Goal: Task Accomplishment & Management: Use online tool/utility

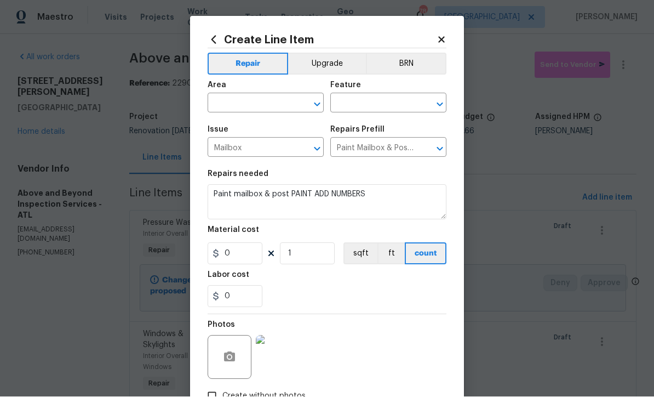
click at [235, 102] on input "text" at bounding box center [251, 104] width 86 height 17
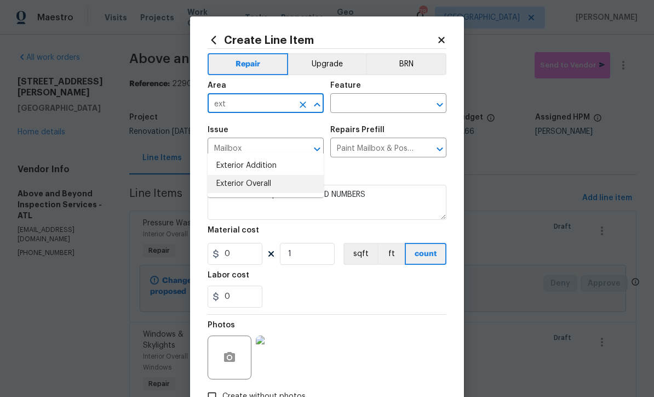
click at [236, 175] on li "Exterior Overall" at bounding box center [266, 184] width 116 height 18
type input "Exterior Overall"
click at [343, 99] on input "text" at bounding box center [374, 104] width 86 height 17
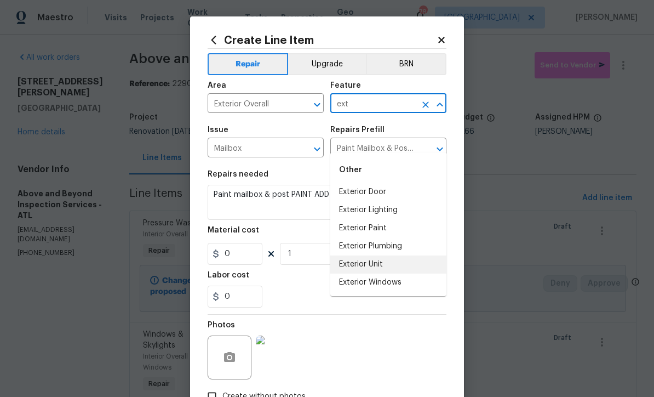
click at [355, 255] on li "Exterior Unit" at bounding box center [389, 264] width 116 height 18
type input "Exterior Unit"
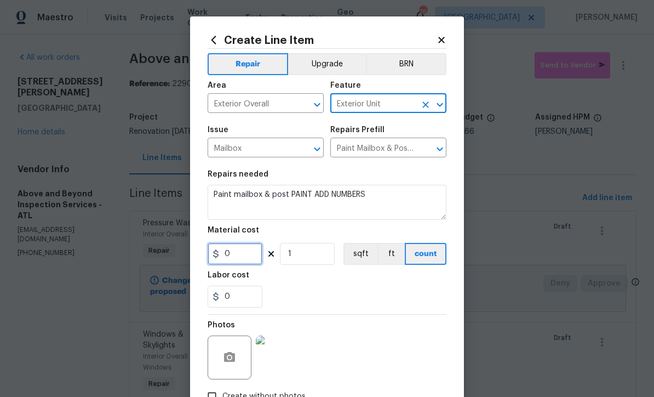
click at [235, 263] on input "0" at bounding box center [235, 254] width 55 height 22
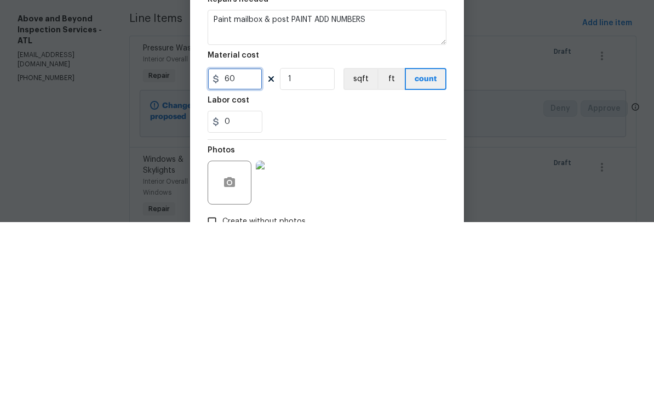
type input "60"
click at [328, 286] on div "0" at bounding box center [327, 297] width 239 height 22
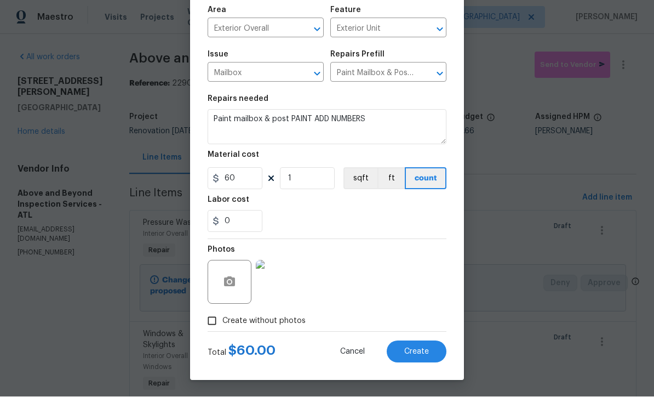
scroll to position [77, 0]
click at [421, 350] on span "Create" at bounding box center [417, 352] width 25 height 8
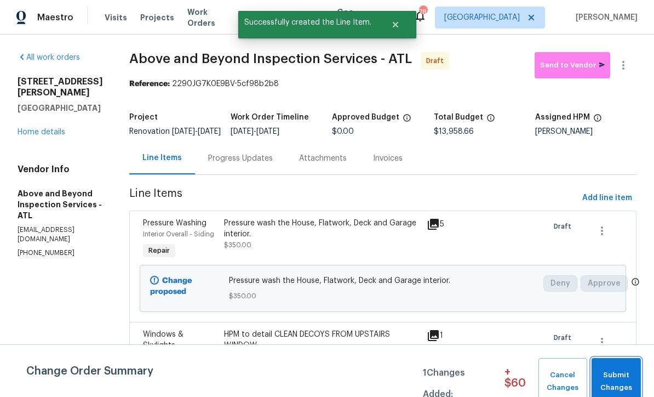
click at [616, 375] on span "Submit Changes" at bounding box center [616, 381] width 38 height 25
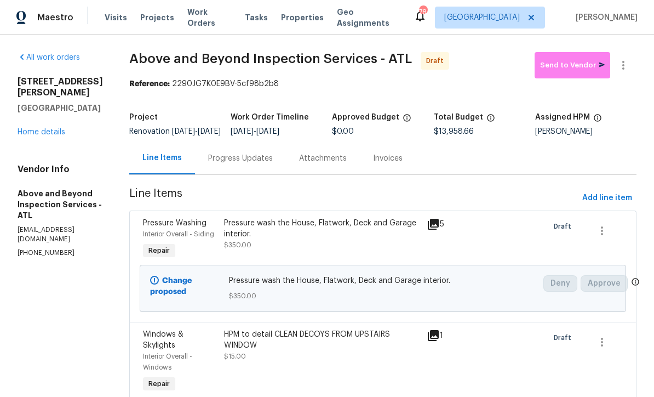
click at [49, 128] on link "Home details" at bounding box center [42, 132] width 48 height 8
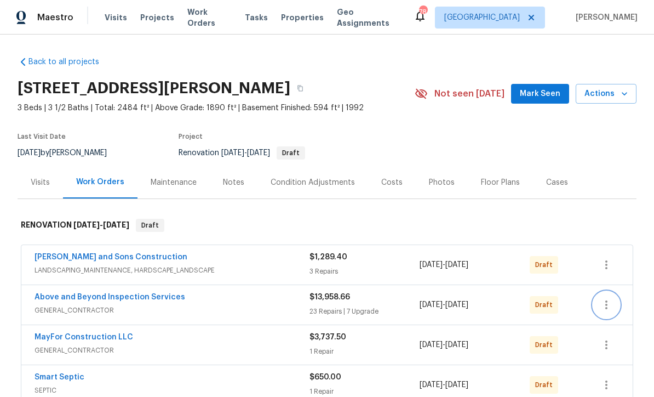
click at [608, 306] on icon "button" at bounding box center [606, 304] width 13 height 13
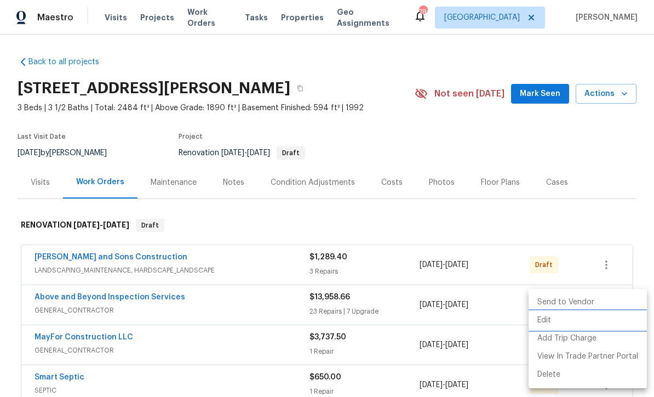
click at [553, 319] on li "Edit" at bounding box center [588, 320] width 118 height 18
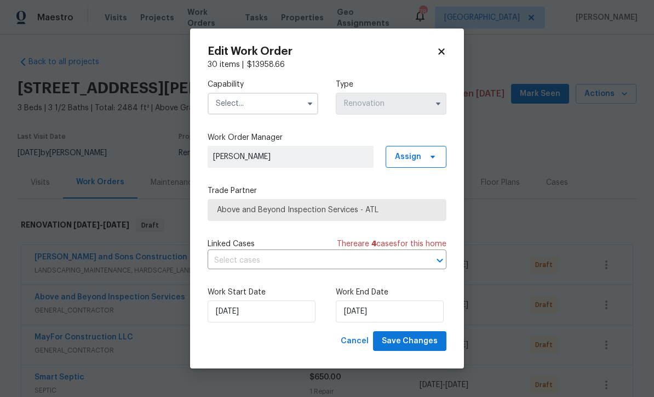
click at [231, 102] on input "text" at bounding box center [263, 104] width 111 height 22
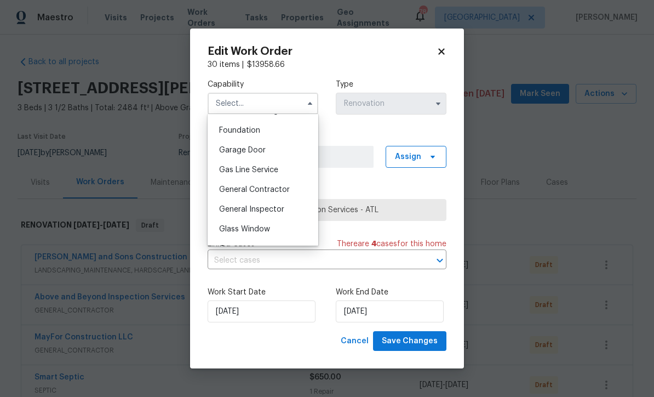
scroll to position [464, 0]
click at [255, 189] on span "General Contractor" at bounding box center [254, 187] width 71 height 8
type input "General Contractor"
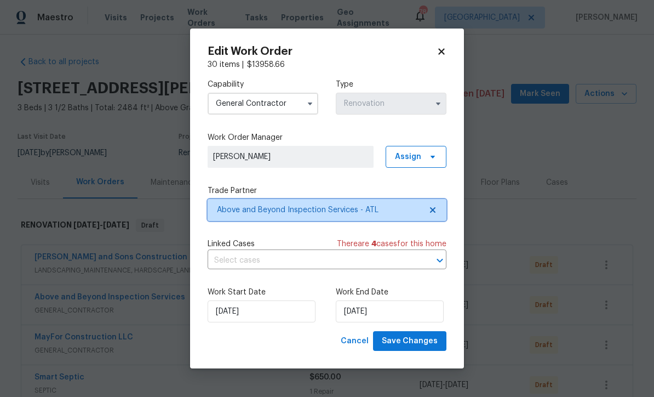
click at [248, 210] on span "Above and Beyond Inspection Services - ATL" at bounding box center [319, 209] width 204 height 11
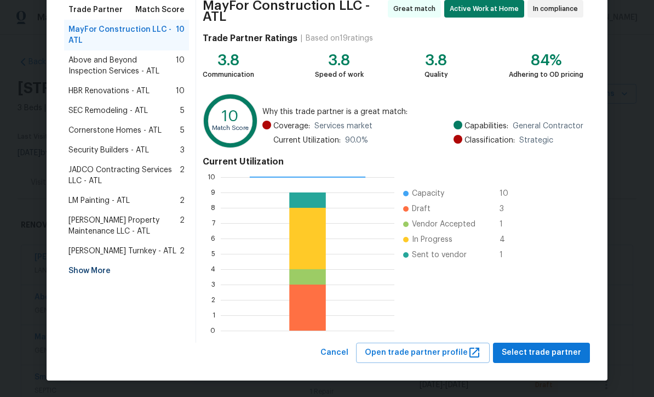
scroll to position [91, 0]
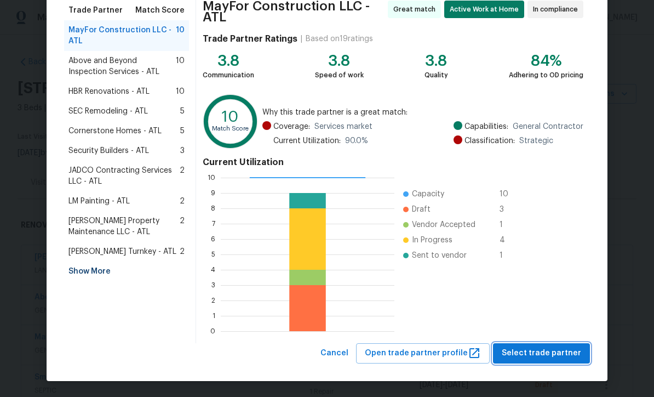
click at [541, 351] on span "Select trade partner" at bounding box center [541, 353] width 79 height 14
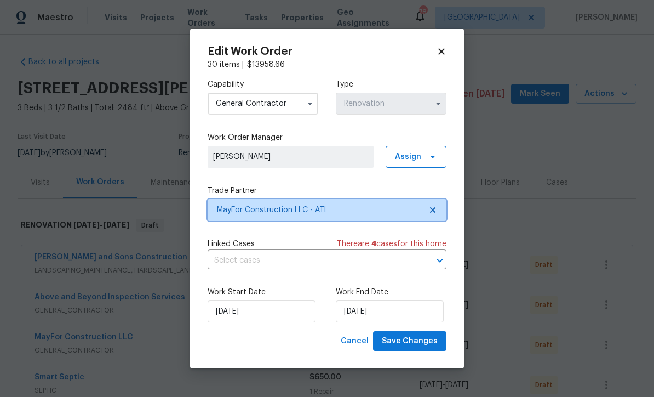
scroll to position [0, 0]
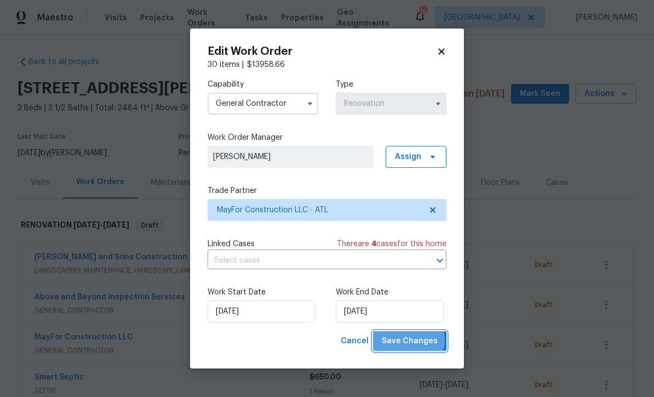
click at [411, 341] on span "Save Changes" at bounding box center [410, 341] width 56 height 14
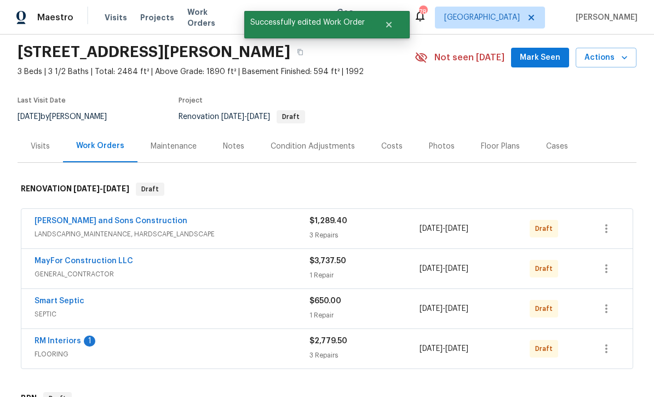
scroll to position [33, 0]
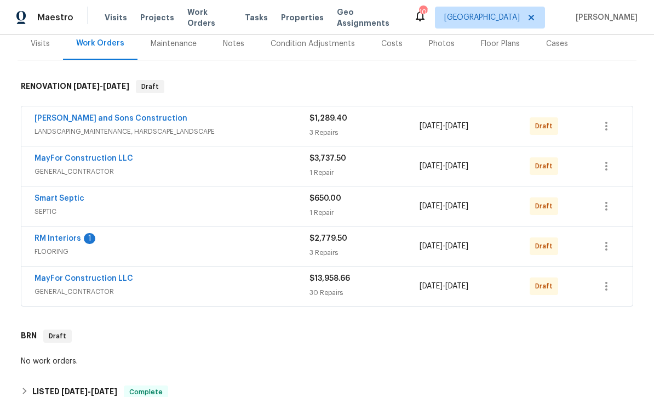
scroll to position [168, 0]
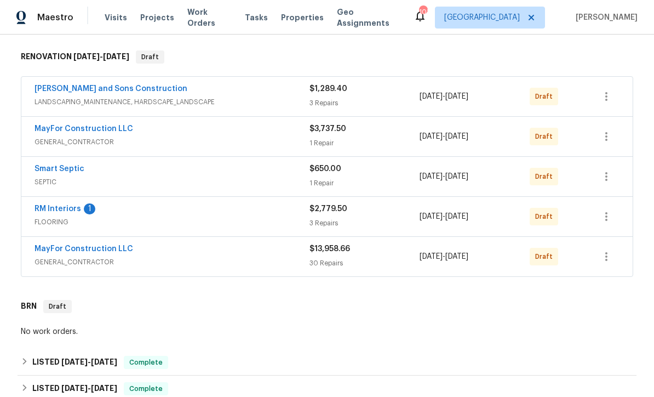
click at [65, 249] on link "MayFor Construction LLC" at bounding box center [84, 249] width 99 height 8
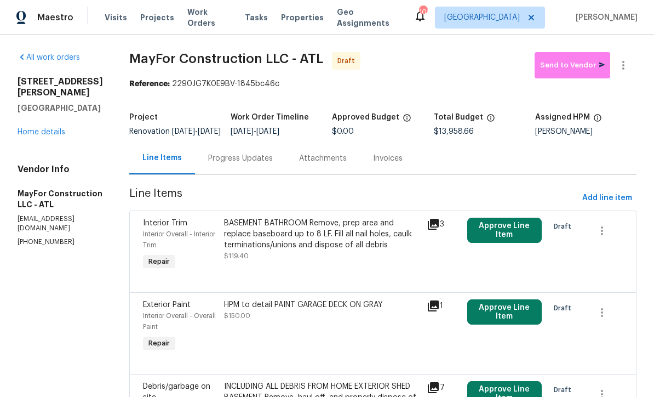
click at [239, 163] on div "Progress Updates" at bounding box center [240, 158] width 65 height 11
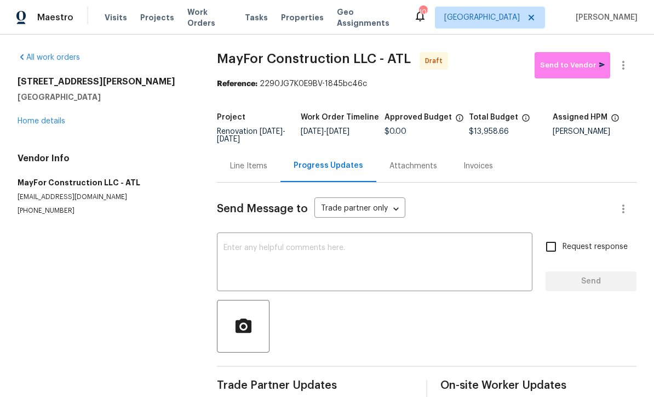
click at [225, 246] on textarea at bounding box center [375, 263] width 303 height 38
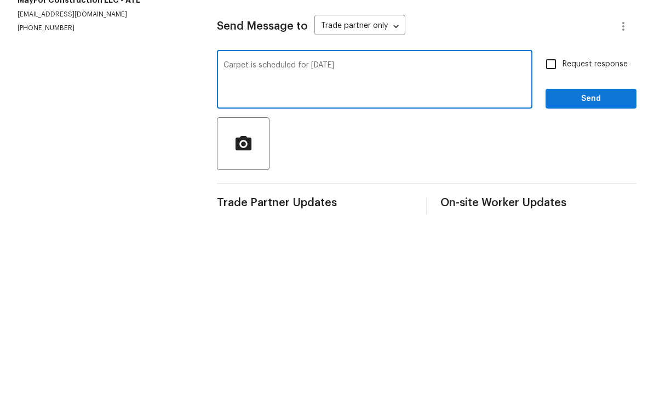
type textarea "Carpet is scheduled for 10/1/25"
click at [552, 235] on input "Request response" at bounding box center [551, 246] width 23 height 23
checkbox input "true"
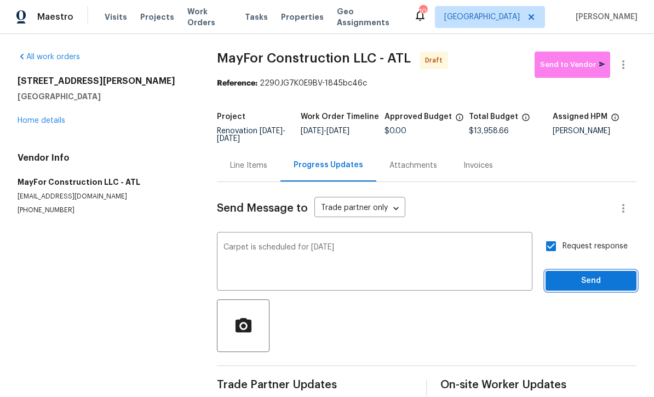
click at [573, 271] on button "Send" at bounding box center [591, 281] width 91 height 20
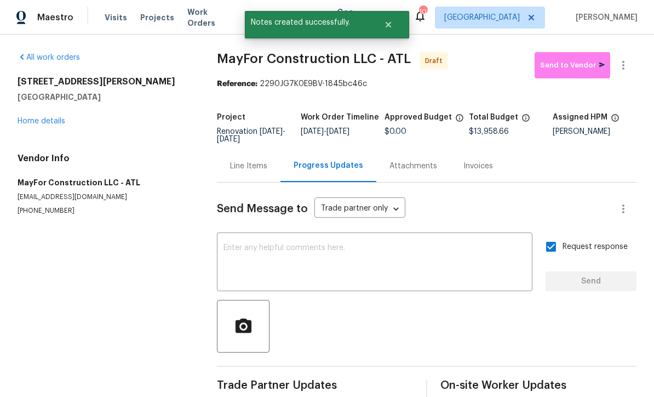
scroll to position [19, 0]
click at [36, 117] on link "Home details" at bounding box center [42, 121] width 48 height 8
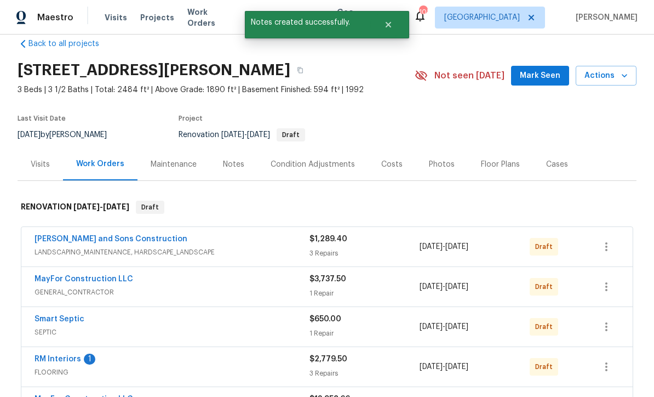
scroll to position [2, 0]
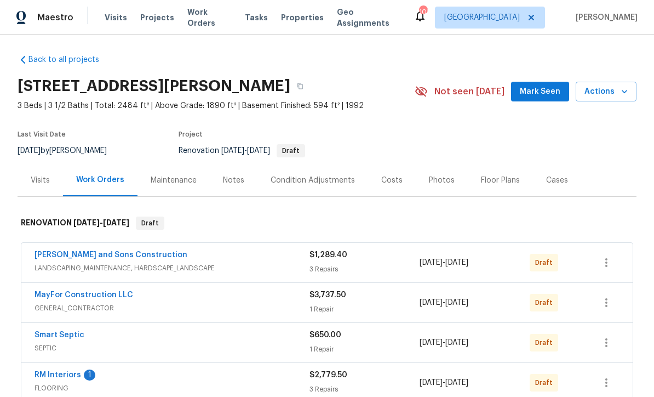
click at [231, 175] on div "Notes" at bounding box center [233, 180] width 21 height 11
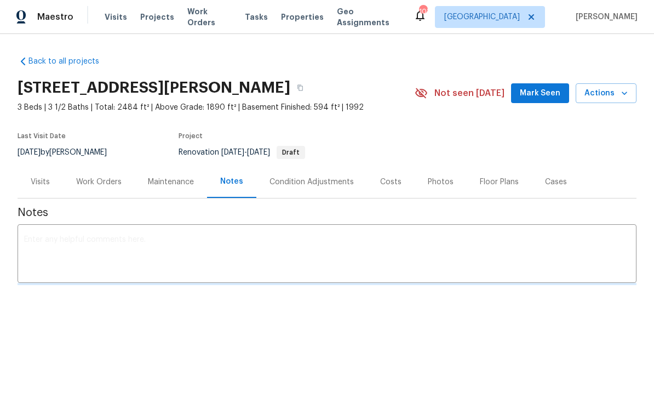
scroll to position [1, 0]
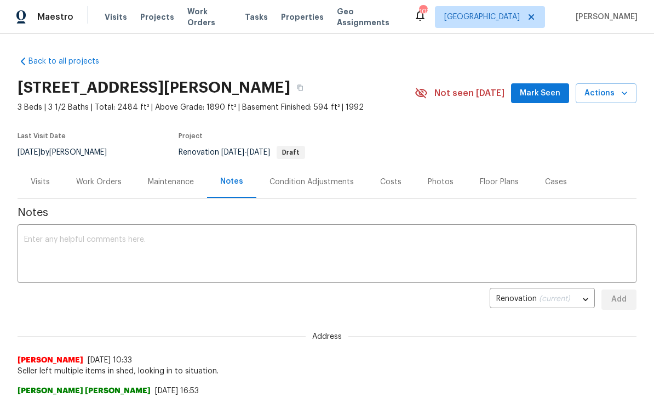
click at [42, 238] on textarea at bounding box center [327, 255] width 606 height 38
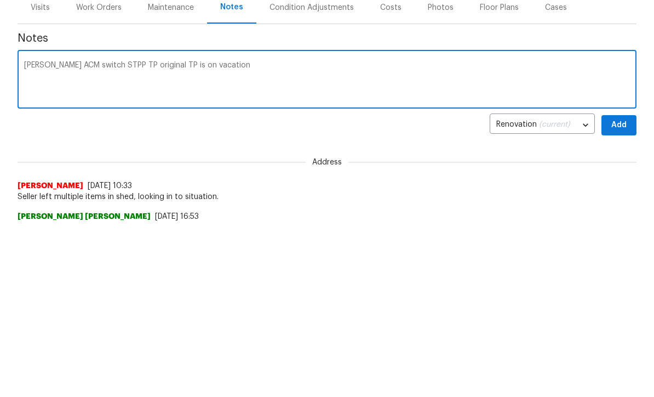
type textarea "Per Anthony ACM switch STPP TP original TP is on vacation"
click at [622, 293] on span "Add" at bounding box center [620, 300] width 18 height 14
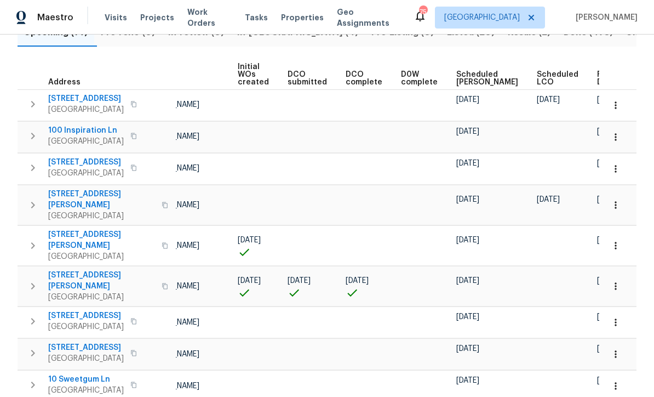
scroll to position [0, 77]
click at [614, 240] on icon "button" at bounding box center [616, 245] width 11 height 11
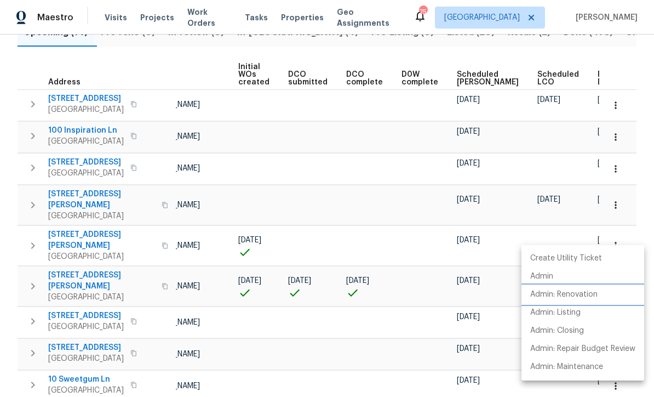
click at [560, 290] on p "Admin: Renovation" at bounding box center [564, 295] width 67 height 12
click at [162, 237] on div at bounding box center [327, 198] width 654 height 397
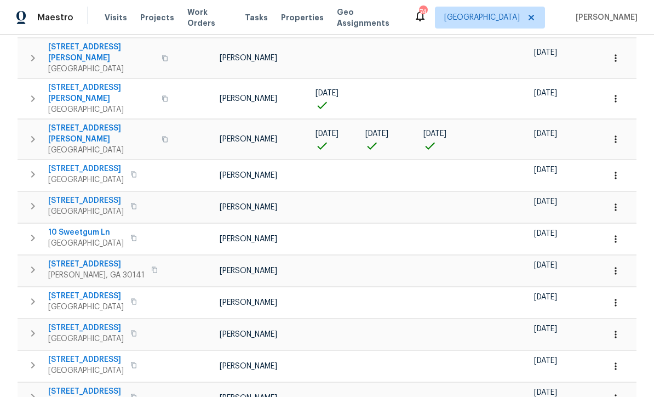
scroll to position [283, 0]
click at [621, 393] on icon "button" at bounding box center [616, 398] width 11 height 11
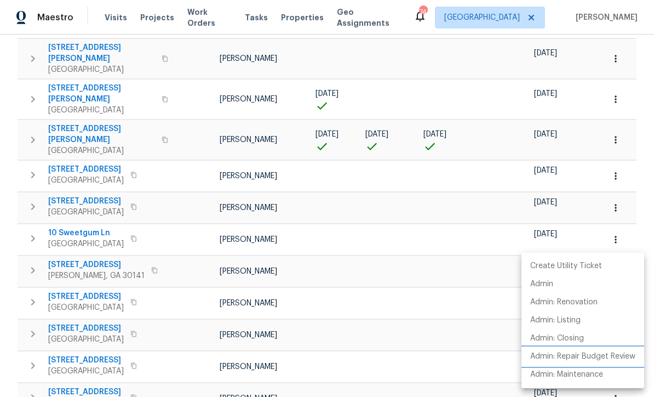
click at [604, 352] on p "Admin: Repair Budget Review" at bounding box center [583, 357] width 105 height 12
click at [84, 193] on div at bounding box center [327, 198] width 654 height 397
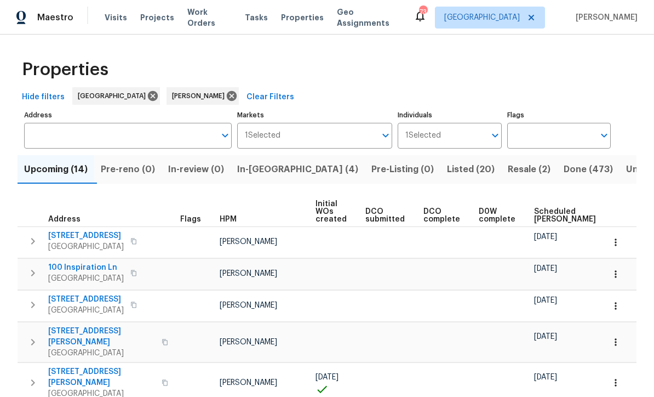
scroll to position [0, 0]
click at [272, 168] on span "In-reno (4)" at bounding box center [297, 169] width 121 height 15
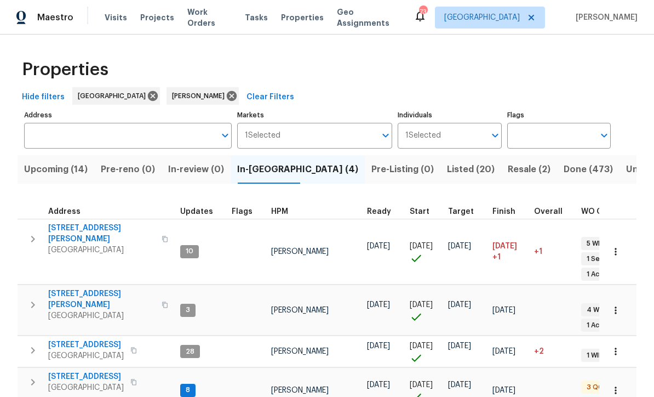
click at [73, 371] on span "132 Highland Dr" at bounding box center [86, 376] width 76 height 11
click at [75, 371] on span "132 Highland Dr" at bounding box center [86, 376] width 76 height 11
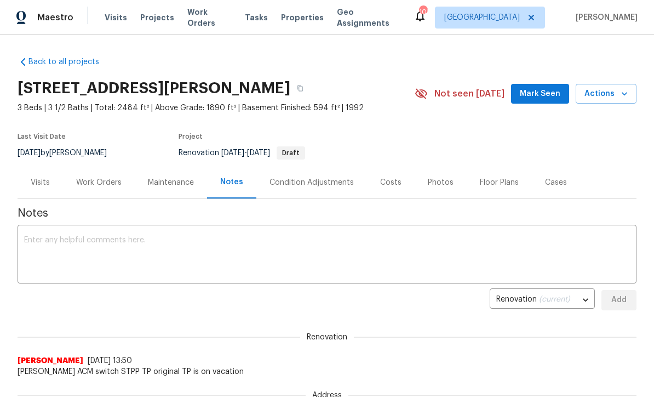
click at [99, 183] on div "Work Orders" at bounding box center [98, 182] width 45 height 11
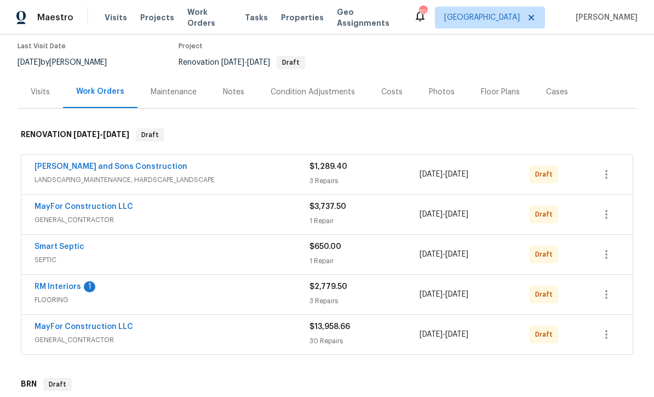
scroll to position [95, 0]
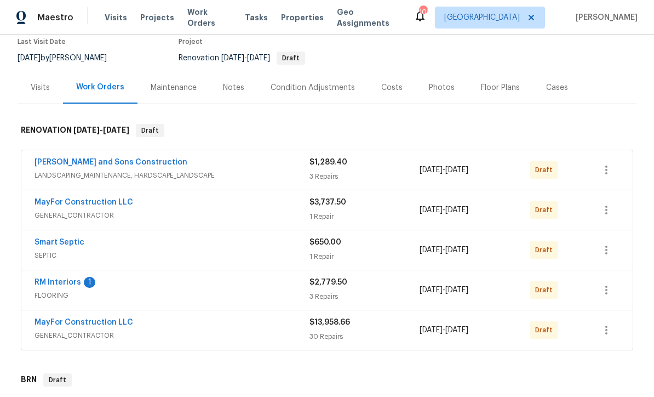
click at [71, 318] on link "MayFor Construction LLC" at bounding box center [84, 322] width 99 height 8
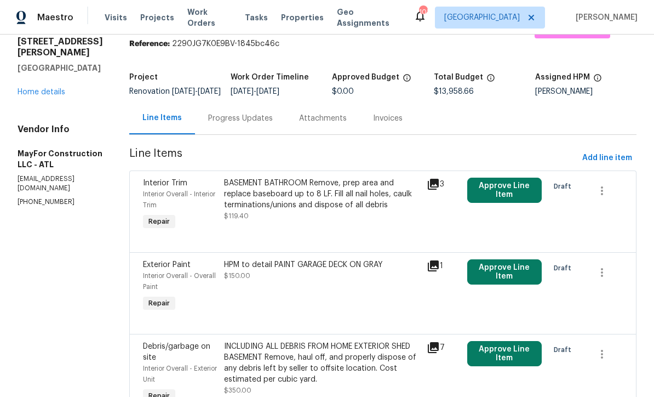
scroll to position [49, 0]
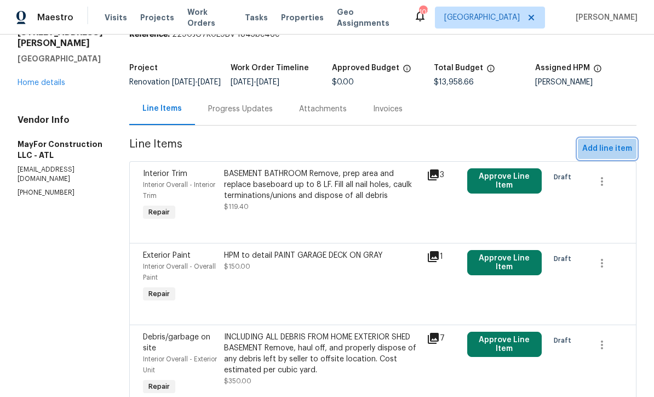
click at [626, 155] on span "Add line item" at bounding box center [608, 149] width 50 height 14
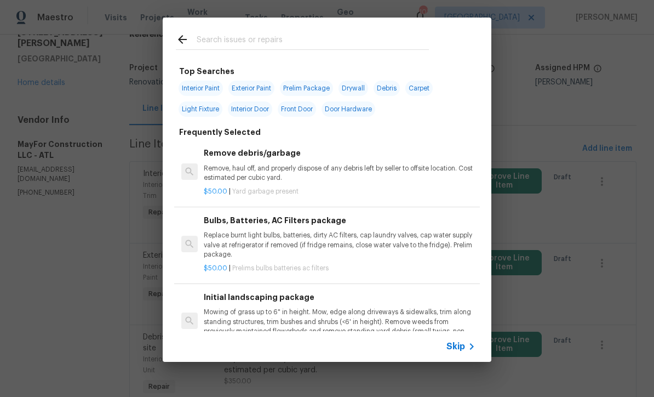
click at [205, 34] on input "text" at bounding box center [313, 41] width 232 height 16
type input "Clean"
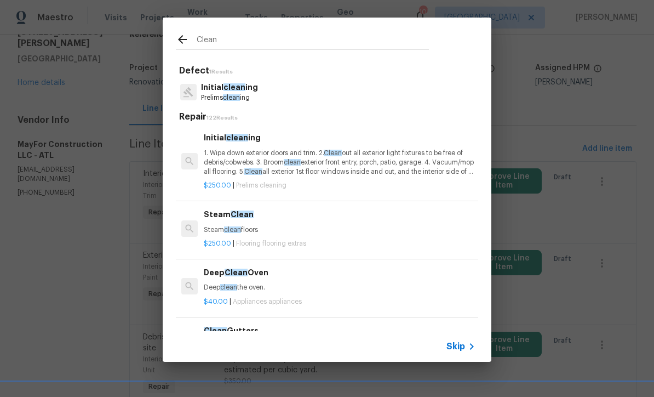
click at [229, 88] on span "clean" at bounding box center [235, 87] width 22 height 8
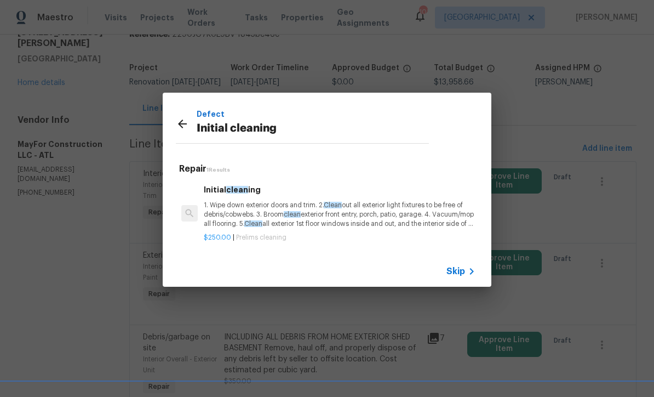
click at [258, 214] on p "1. Wipe down exterior doors and trim. 2. Clean out all exterior light fixtures …" at bounding box center [340, 215] width 272 height 28
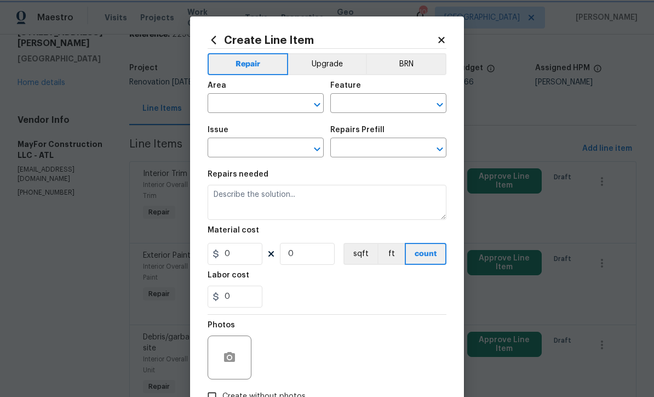
type input "Home Readiness Packages"
type input "Initial cleaning"
type input "Initial cleaning $250.00"
type textarea "1. Wipe down exterior doors and trim. 2. Clean out all exterior light fixtures …"
type input "250"
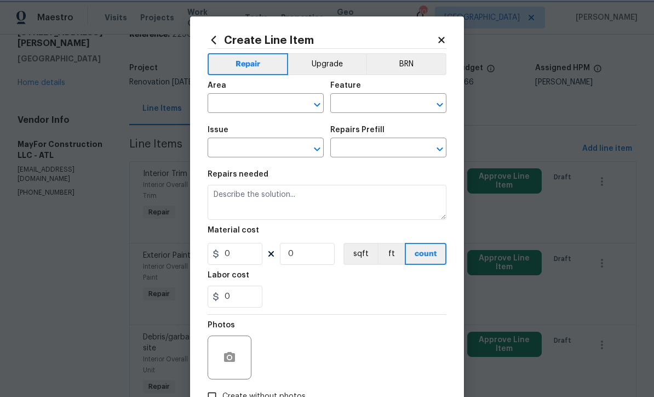
type input "1"
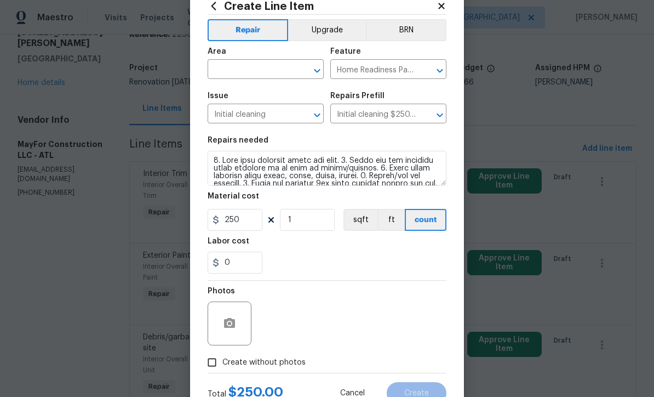
scroll to position [77, 0]
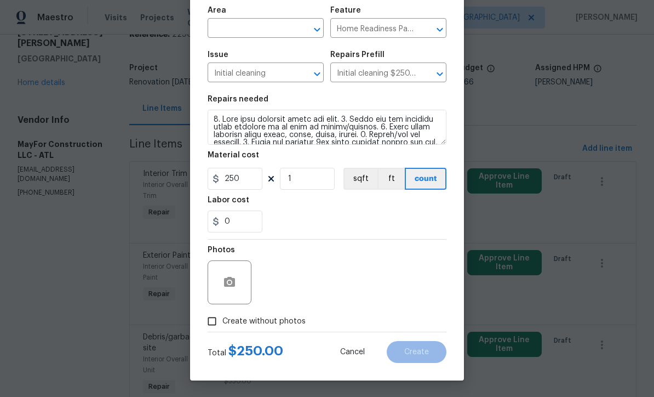
click at [212, 324] on input "Create without photos" at bounding box center [212, 321] width 21 height 21
checkbox input "true"
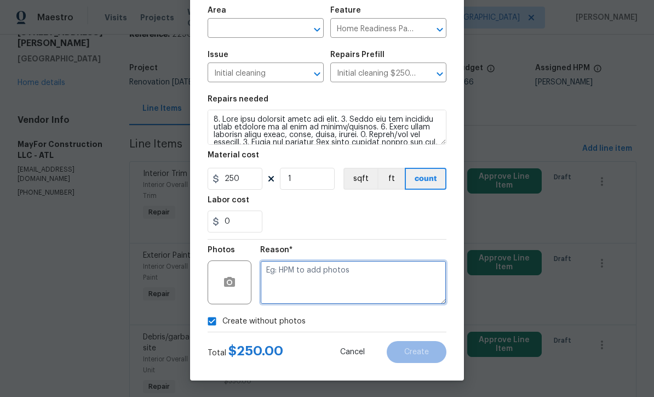
click at [272, 267] on textarea at bounding box center [353, 282] width 186 height 44
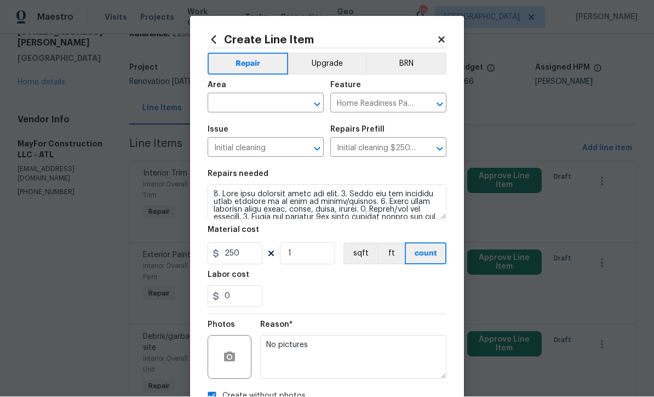
scroll to position [0, 0]
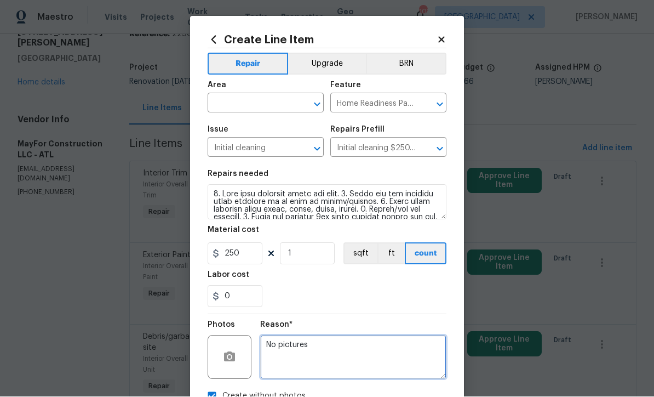
type textarea "No pictures"
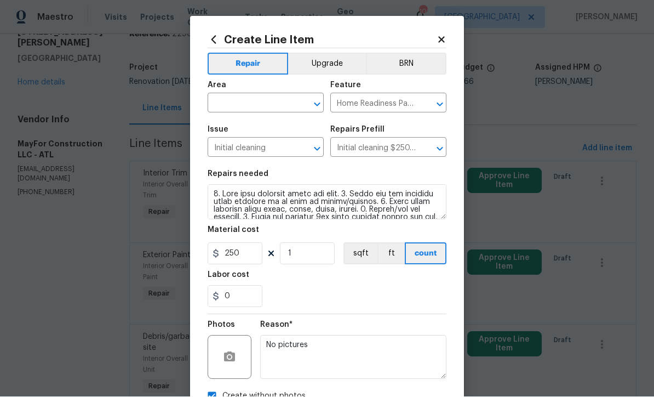
click at [231, 105] on input "text" at bounding box center [251, 104] width 86 height 17
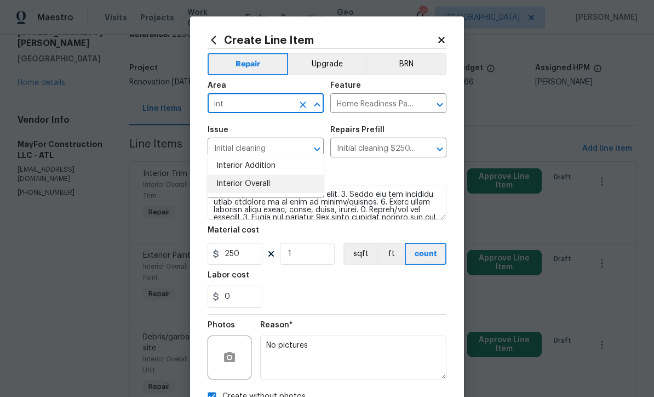
click at [233, 175] on li "Interior Overall" at bounding box center [266, 184] width 116 height 18
type input "Interior Overall"
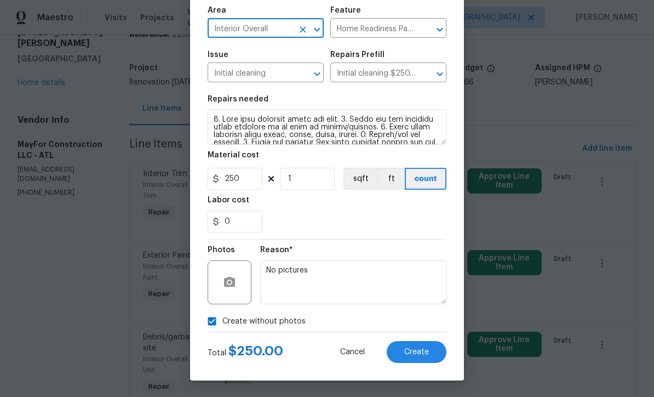
scroll to position [77, 0]
click at [420, 350] on span "Create" at bounding box center [417, 352] width 25 height 8
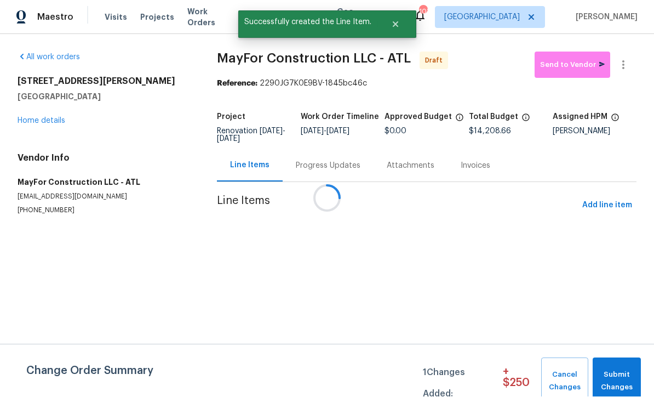
scroll to position [1, 0]
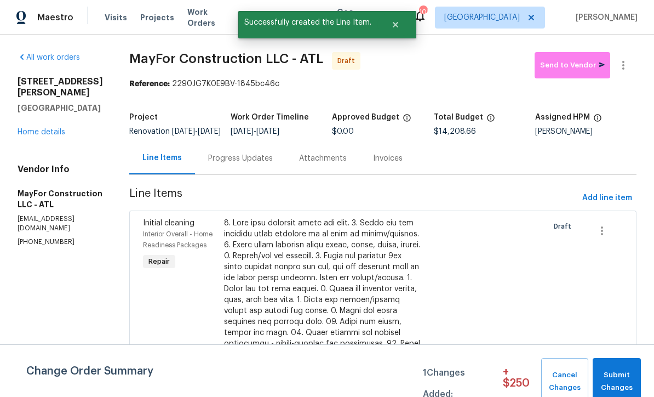
click at [614, 372] on span "Submit Changes" at bounding box center [617, 381] width 37 height 25
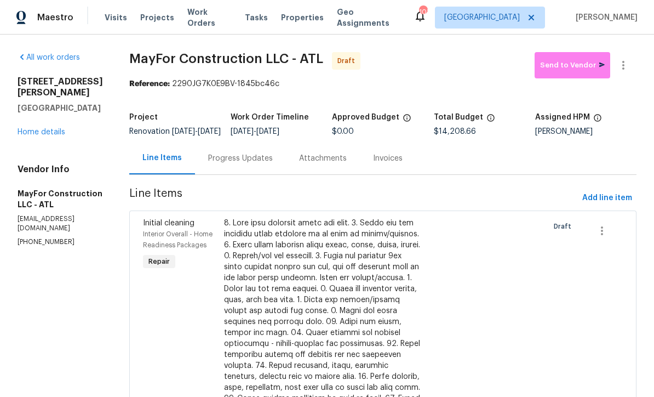
scroll to position [0, 0]
click at [36, 128] on link "Home details" at bounding box center [42, 132] width 48 height 8
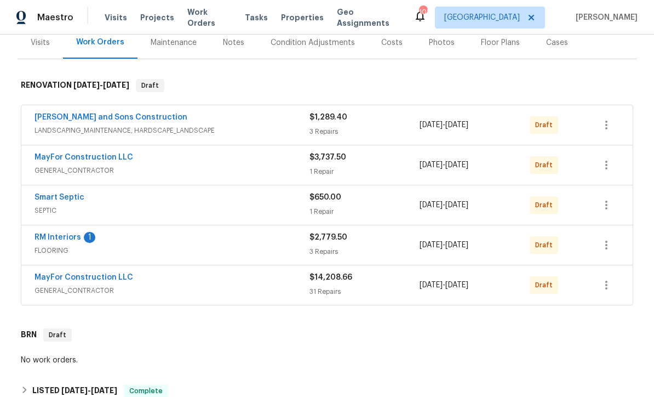
scroll to position [153, 0]
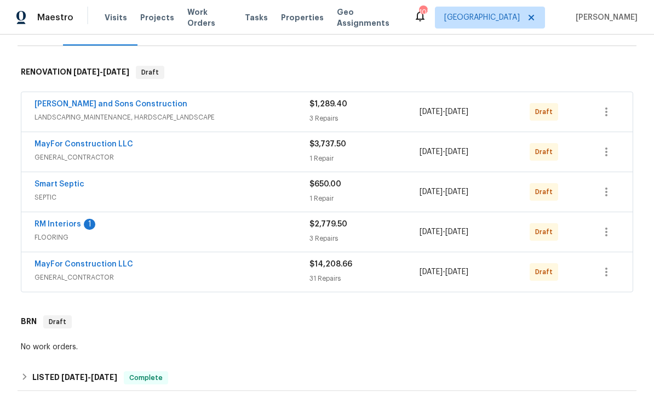
click at [57, 224] on link "RM Interiors" at bounding box center [58, 224] width 47 height 8
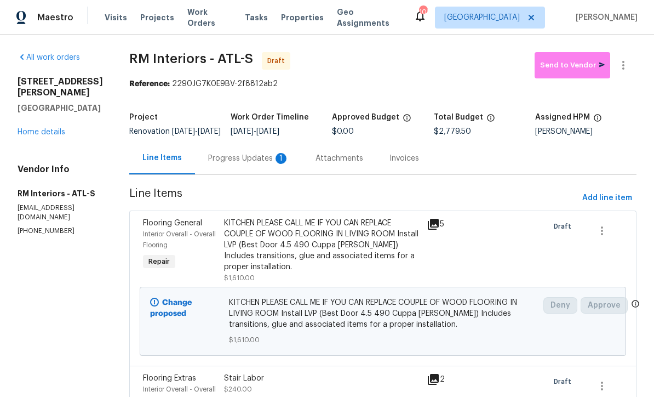
click at [242, 164] on div "Progress Updates 1" at bounding box center [248, 158] width 81 height 11
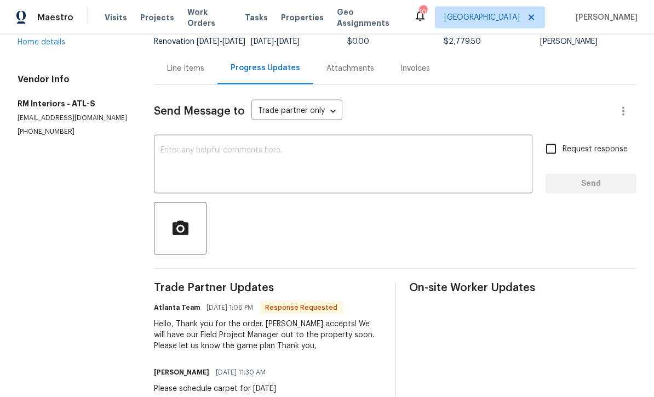
scroll to position [36, 0]
click at [182, 146] on textarea at bounding box center [344, 165] width 366 height 38
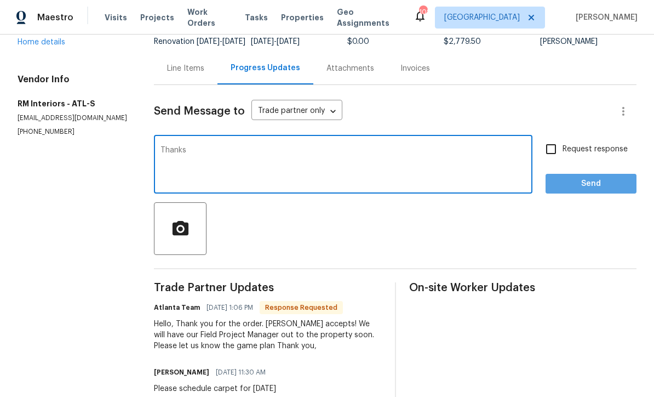
type textarea "Thanks"
click at [616, 174] on button "Send" at bounding box center [591, 184] width 91 height 20
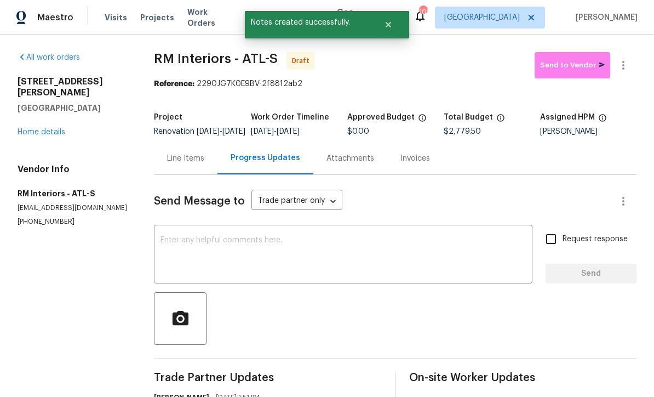
click at [40, 128] on link "Home details" at bounding box center [42, 132] width 48 height 8
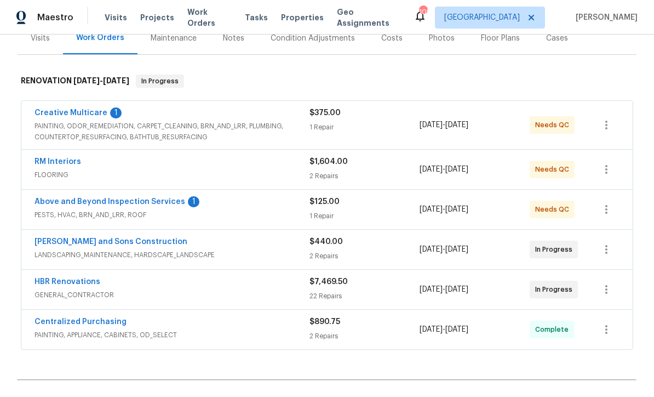
scroll to position [144, 0]
click at [111, 202] on link "Above and Beyond Inspection Services" at bounding box center [110, 202] width 151 height 8
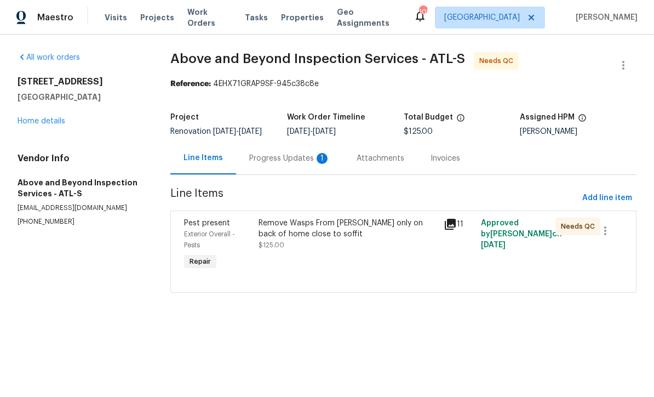
click at [280, 161] on div "Progress Updates 1" at bounding box center [289, 158] width 81 height 11
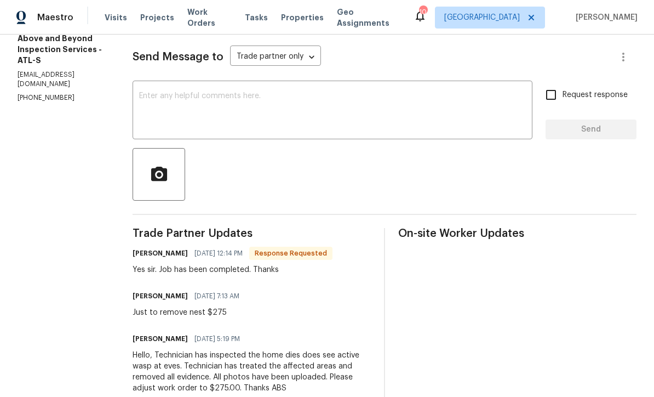
scroll to position [144, 0]
click at [183, 102] on textarea at bounding box center [332, 112] width 387 height 38
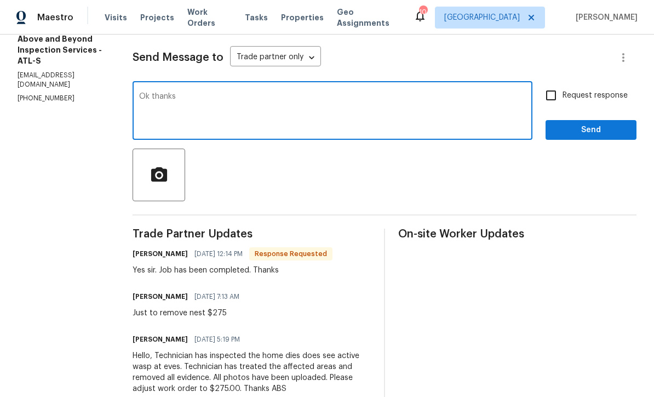
type textarea "Ok thanks"
click at [575, 137] on span "Send" at bounding box center [591, 130] width 73 height 14
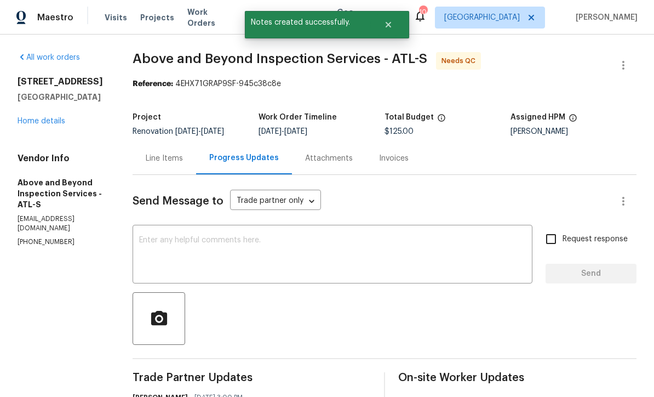
click at [39, 122] on link "Home details" at bounding box center [42, 121] width 48 height 8
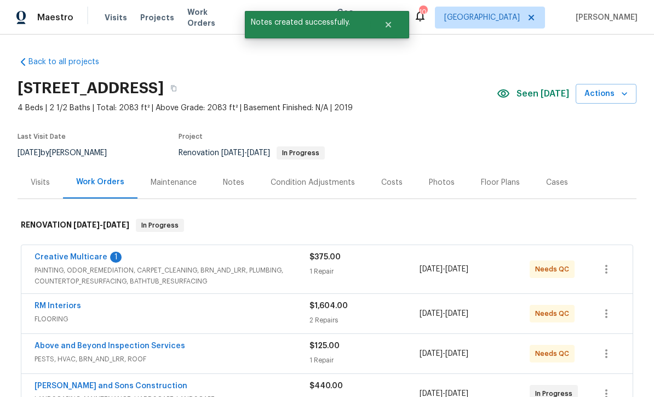
click at [58, 257] on link "Creative Multicare" at bounding box center [71, 257] width 73 height 8
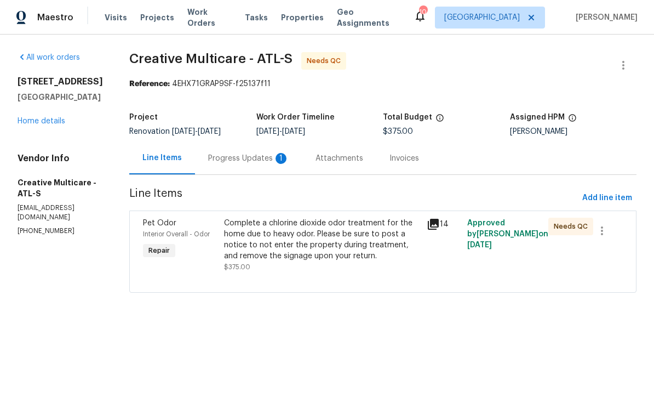
click at [259, 162] on div "Progress Updates 1" at bounding box center [248, 158] width 81 height 11
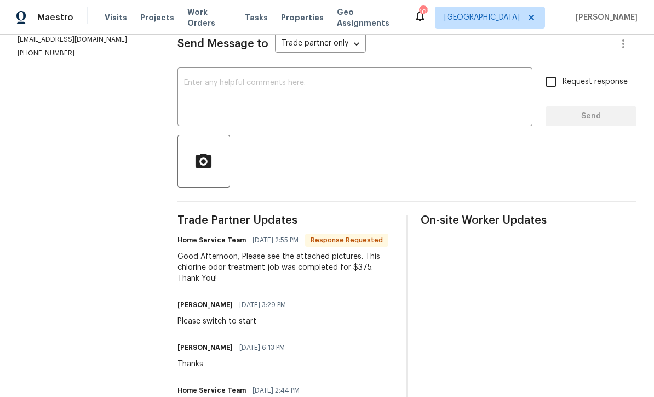
scroll to position [149, 0]
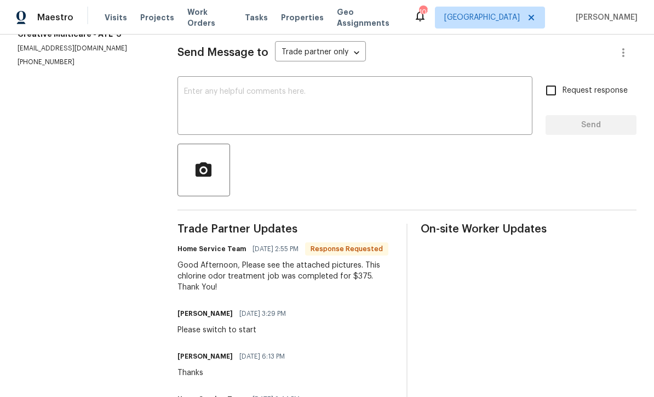
click at [192, 97] on textarea at bounding box center [355, 107] width 342 height 38
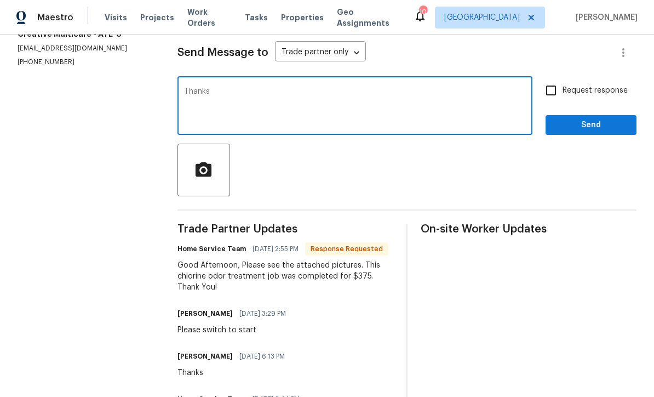
type textarea "Thanks"
click at [628, 132] on button "Send" at bounding box center [591, 125] width 91 height 20
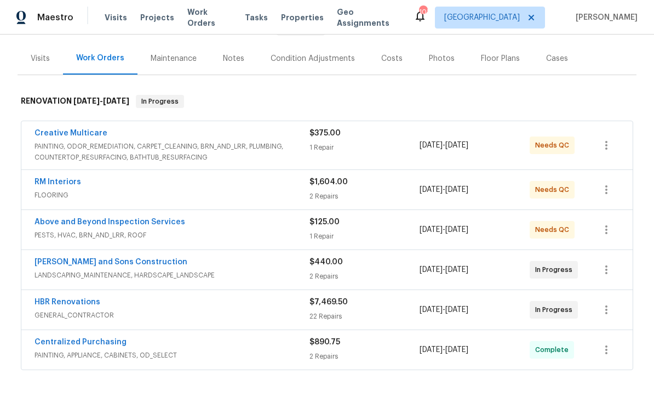
scroll to position [168, 0]
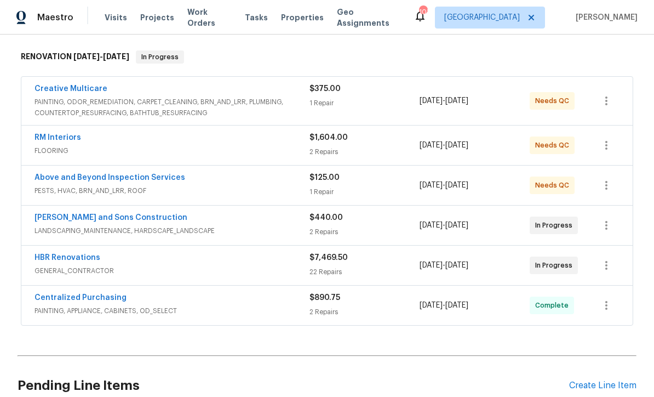
click at [56, 140] on link "RM Interiors" at bounding box center [58, 138] width 47 height 8
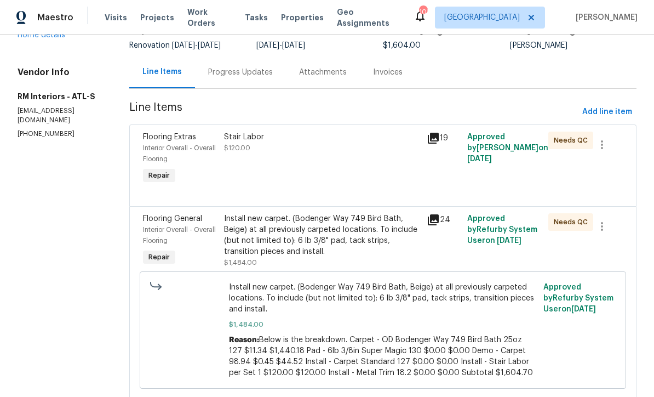
scroll to position [84, 0]
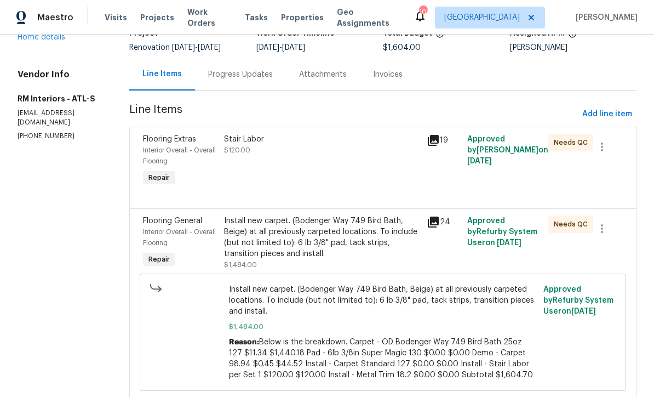
click at [226, 80] on div "Progress Updates" at bounding box center [240, 74] width 65 height 11
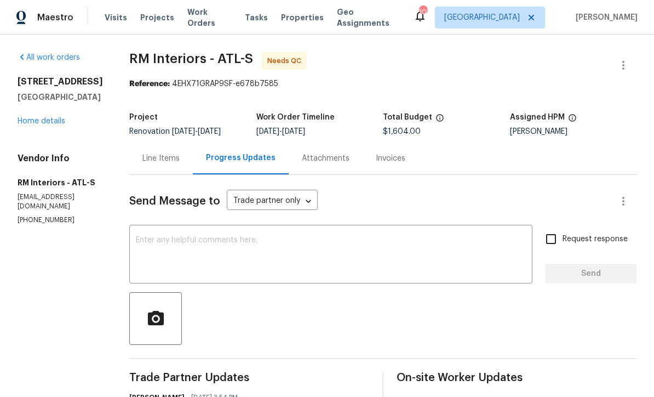
click at [146, 156] on div "Line Items" at bounding box center [161, 158] width 37 height 11
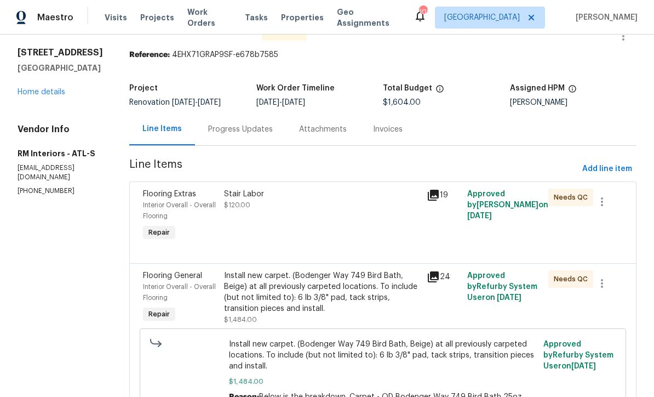
scroll to position [54, 0]
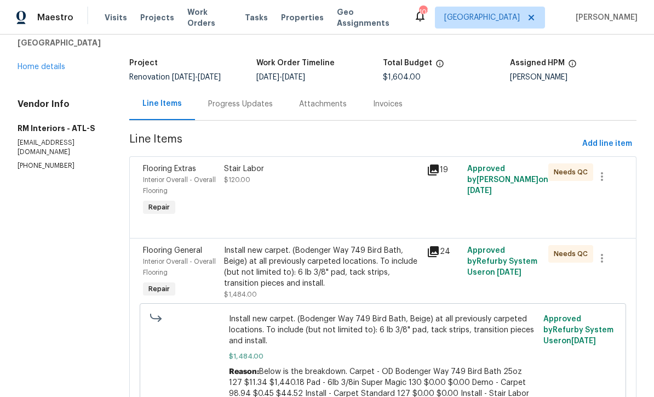
click at [244, 183] on div "Stair Labor $120.00" at bounding box center [322, 174] width 196 height 22
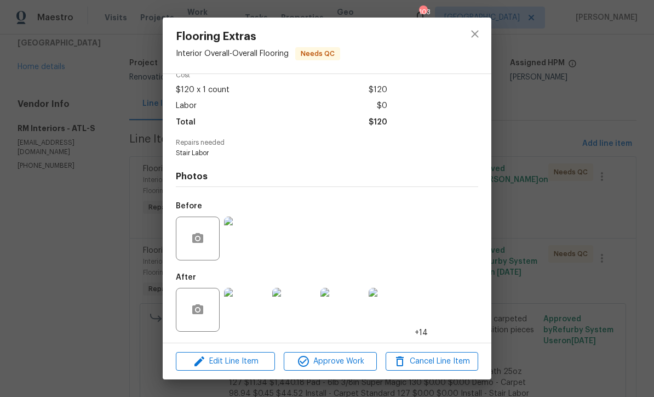
scroll to position [56, 0]
click at [243, 314] on img at bounding box center [246, 310] width 44 height 44
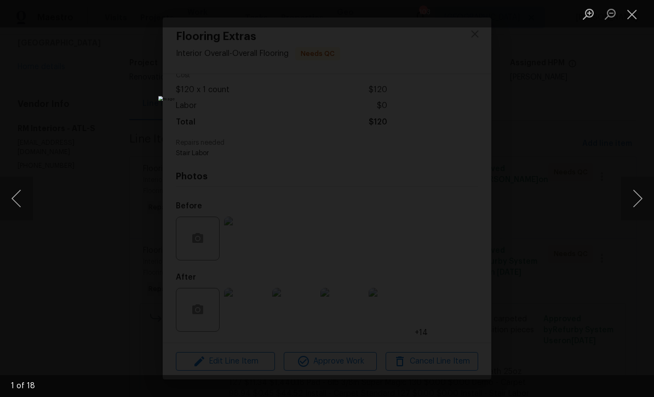
click at [647, 196] on button "Next image" at bounding box center [638, 198] width 33 height 44
click at [646, 195] on button "Next image" at bounding box center [638, 198] width 33 height 44
click at [637, 11] on button "Close lightbox" at bounding box center [633, 13] width 22 height 19
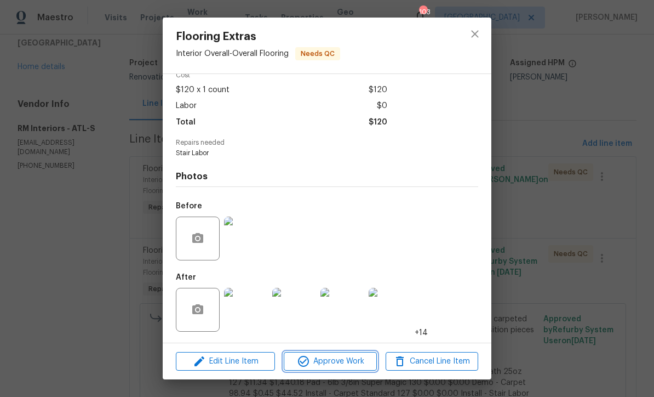
click at [325, 366] on span "Approve Work" at bounding box center [330, 362] width 86 height 14
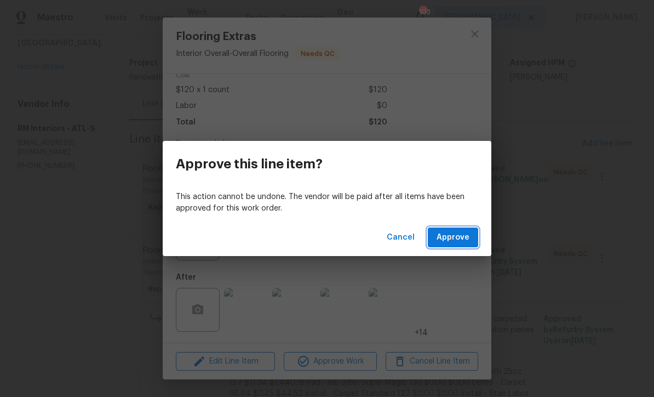
click at [454, 242] on span "Approve" at bounding box center [453, 238] width 33 height 14
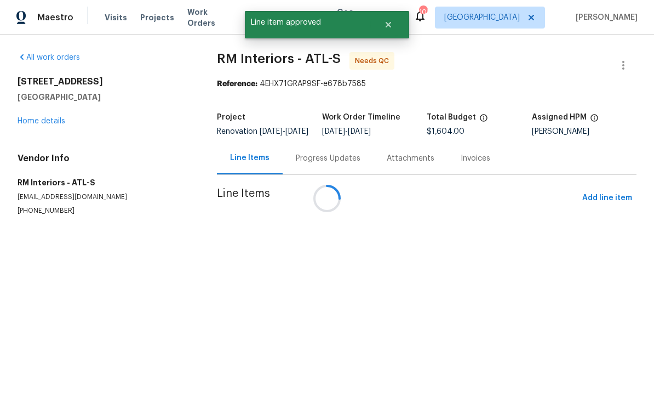
scroll to position [0, 0]
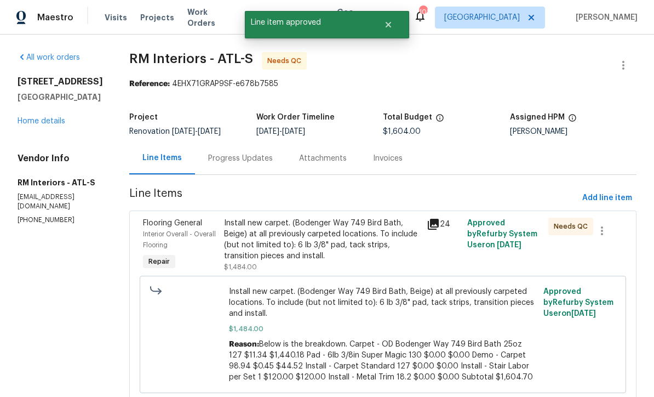
click at [256, 238] on div "Install new carpet. (Bodenger Way 749 Bird Bath, Beige) at all previously carpe…" at bounding box center [322, 240] width 196 height 44
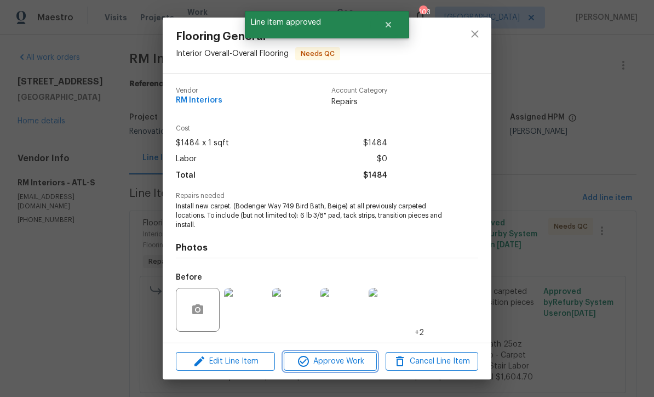
click at [328, 362] on span "Approve Work" at bounding box center [330, 362] width 86 height 14
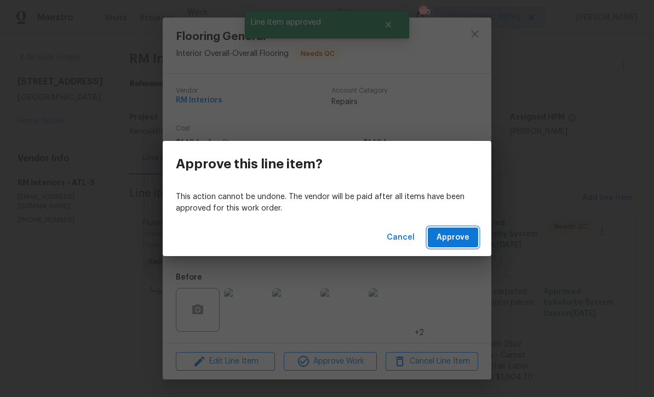
click at [454, 237] on span "Approve" at bounding box center [453, 238] width 33 height 14
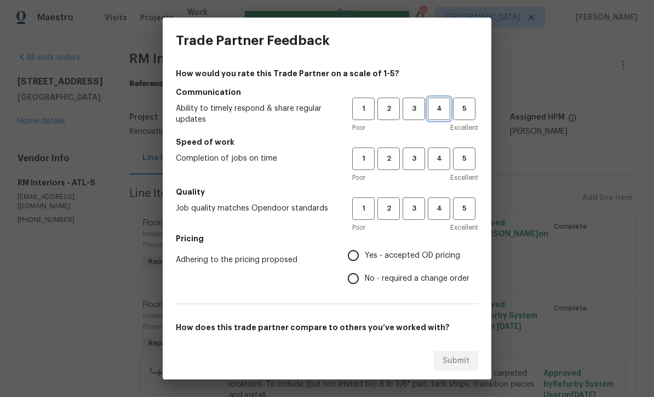
click at [439, 109] on span "4" at bounding box center [439, 108] width 20 height 13
click at [441, 161] on span "4" at bounding box center [439, 158] width 20 height 13
click at [443, 204] on span "4" at bounding box center [439, 208] width 20 height 13
click at [357, 252] on input "Yes - accepted OD pricing" at bounding box center [353, 255] width 23 height 23
radio input "true"
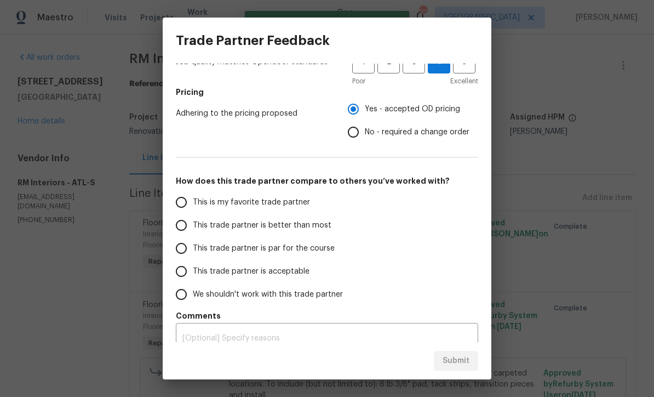
scroll to position [144, 0]
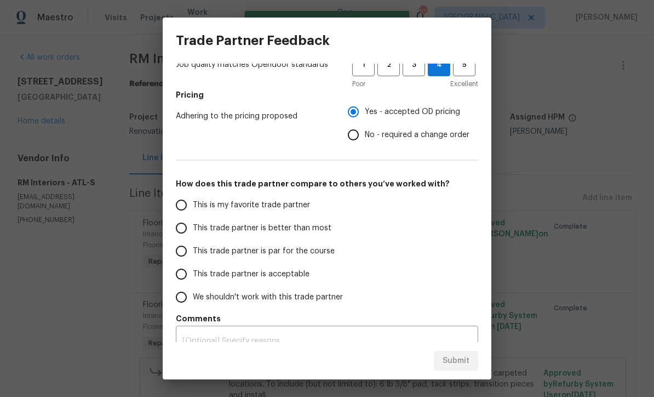
click at [182, 255] on input "This trade partner is par for the course" at bounding box center [181, 251] width 23 height 23
click at [459, 360] on span "Submit" at bounding box center [456, 361] width 27 height 14
radio input "true"
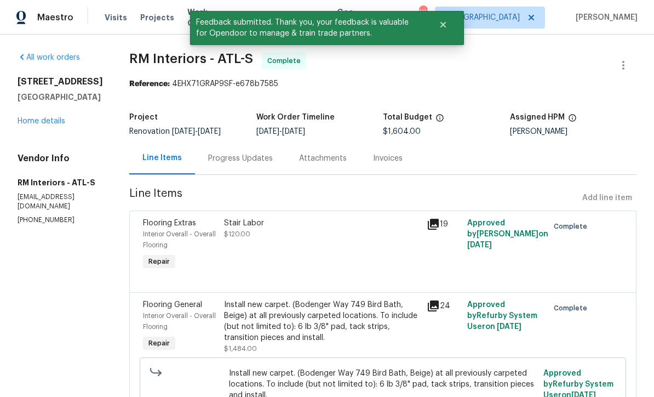
click at [36, 124] on link "Home details" at bounding box center [42, 121] width 48 height 8
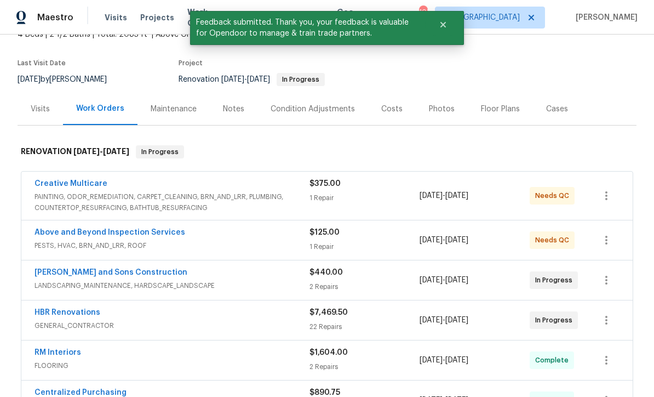
scroll to position [74, 0]
click at [90, 232] on link "Above and Beyond Inspection Services" at bounding box center [110, 232] width 151 height 8
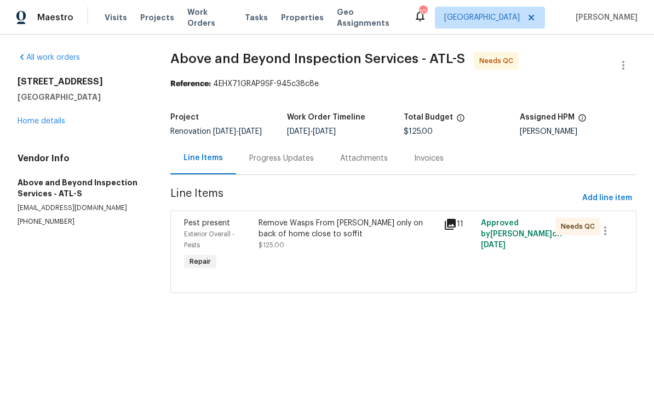
click at [280, 164] on div "Progress Updates" at bounding box center [281, 158] width 65 height 11
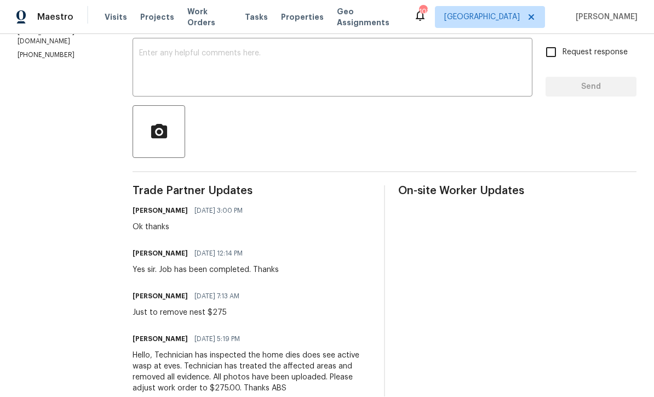
scroll to position [36, 0]
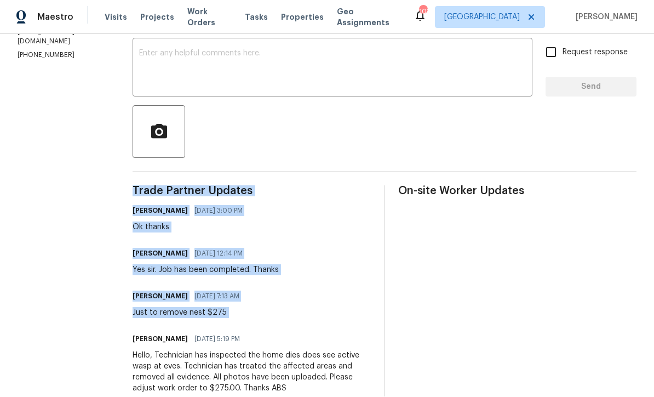
copy div "Trade Partner Updates Mirsad Srna 09/22/2025 3:00 PM Ok thanks Jason Leonard 09…"
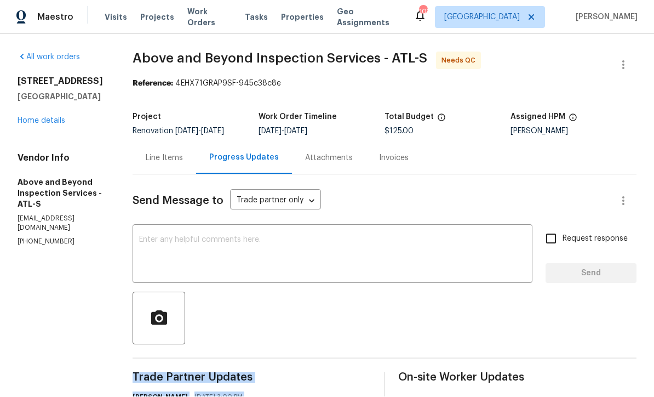
scroll to position [0, 0]
click at [183, 153] on div "Line Items" at bounding box center [164, 158] width 37 height 11
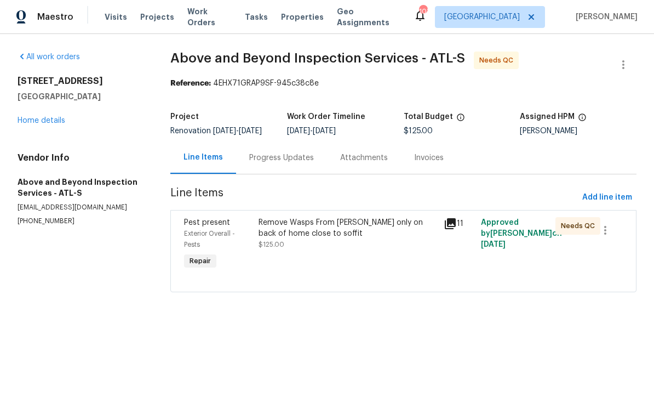
click at [302, 249] on div "Remove Wasps From Eaves only on back of home close to soffit $125.00" at bounding box center [348, 234] width 179 height 33
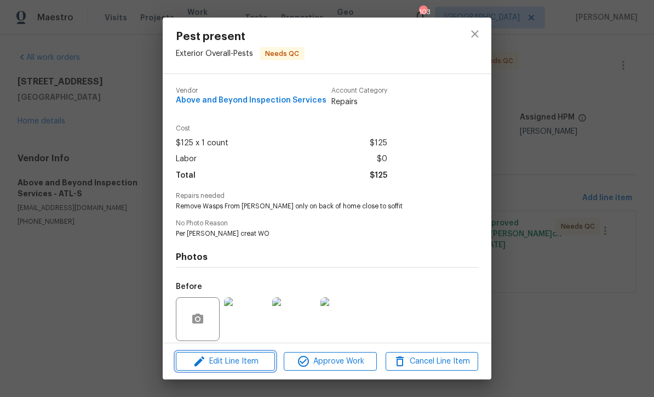
click at [234, 363] on span "Edit Line Item" at bounding box center [225, 362] width 93 height 14
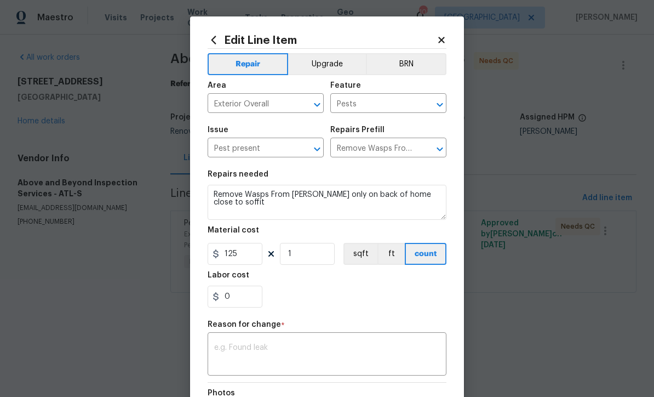
click at [227, 347] on textarea at bounding box center [327, 355] width 226 height 23
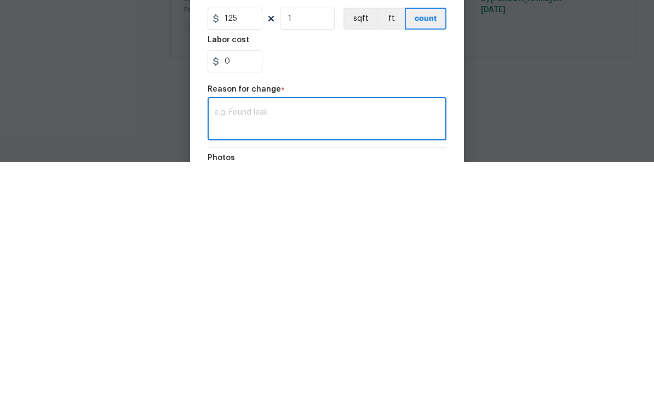
scroll to position [1, 0]
click at [225, 344] on textarea at bounding box center [327, 355] width 226 height 23
paste textarea "Jason Leonard 09/19/2025 5:19 PM Hello, Technician has inspected the home dies …"
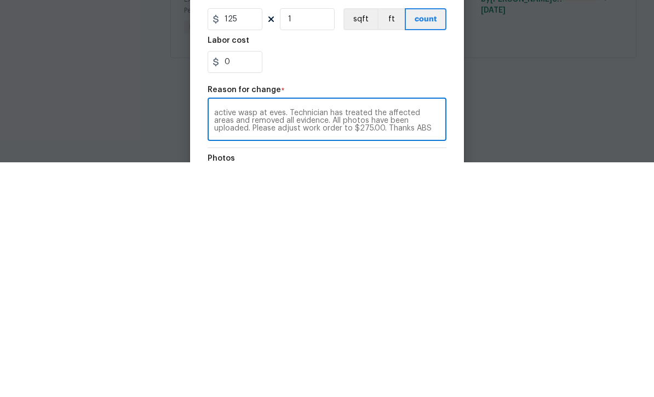
scroll to position [0, 0]
type textarea "Jason Leonard 09/19/2025 5:19 PM Hello, Technician has inspected the home dies …"
click at [248, 243] on input "125" at bounding box center [235, 254] width 55 height 22
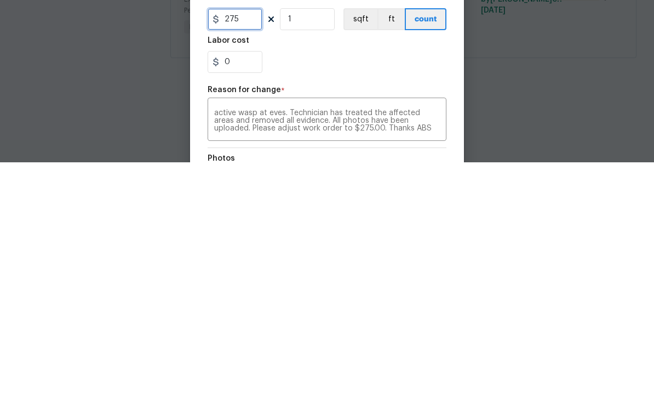
type input "275"
click at [310, 286] on div "0" at bounding box center [327, 297] width 239 height 22
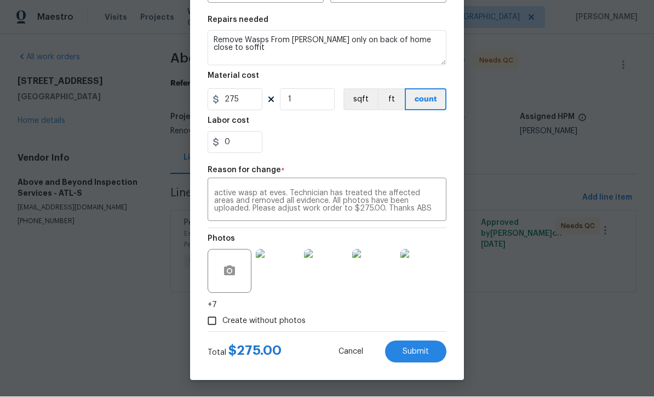
scroll to position [156, 0]
click at [418, 348] on span "Submit" at bounding box center [416, 352] width 26 height 8
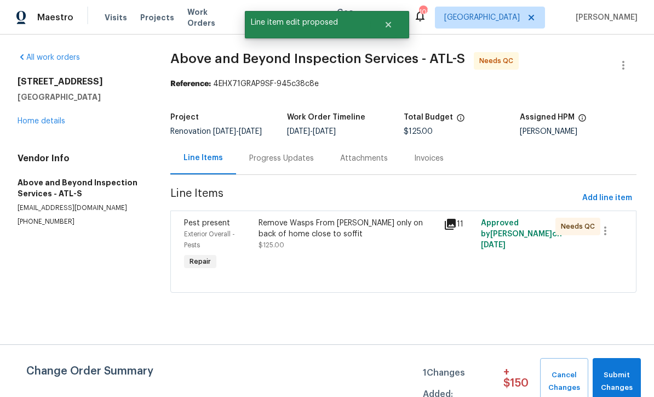
scroll to position [0, 0]
click at [617, 378] on span "Submit Changes" at bounding box center [618, 381] width 38 height 25
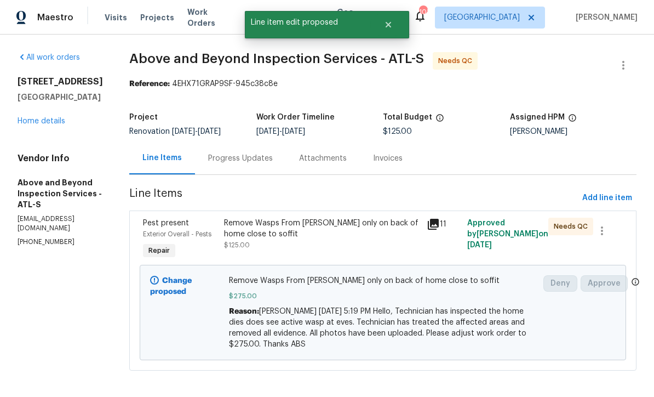
click at [31, 118] on link "Home details" at bounding box center [42, 121] width 48 height 8
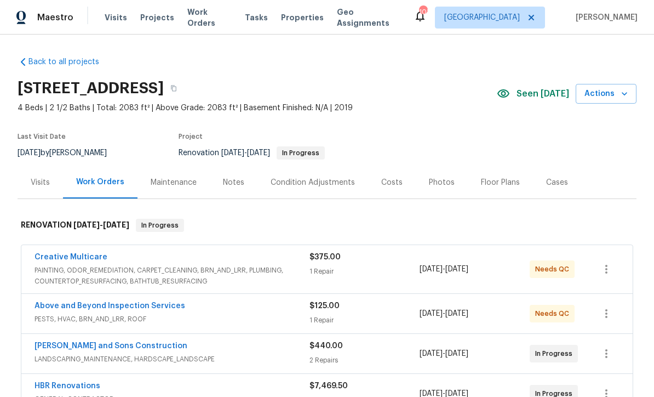
click at [59, 256] on link "Creative Multicare" at bounding box center [71, 257] width 73 height 8
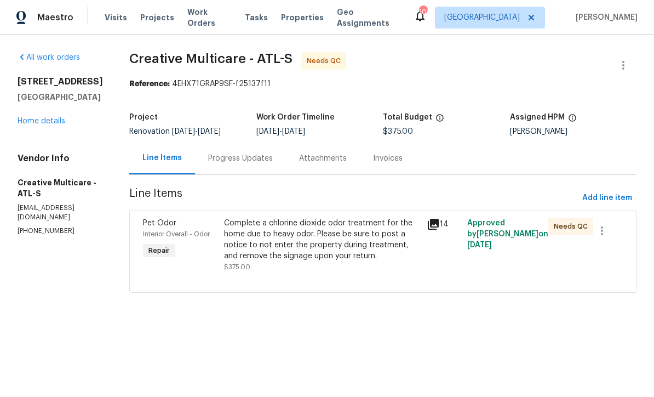
click at [327, 250] on div "Complete a chlorine dioxide odor treatment for the home due to heavy odor. Plea…" at bounding box center [322, 240] width 196 height 44
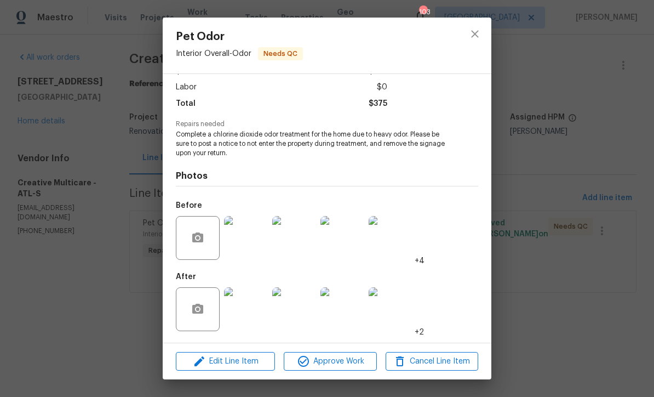
scroll to position [73, 0]
click at [335, 360] on span "Approve Work" at bounding box center [330, 362] width 86 height 14
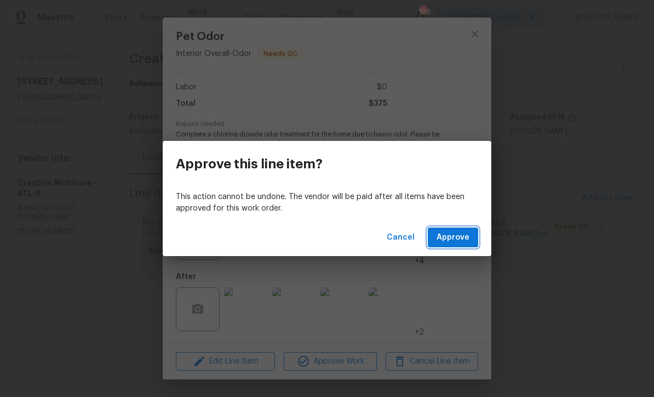
click at [457, 238] on span "Approve" at bounding box center [453, 238] width 33 height 14
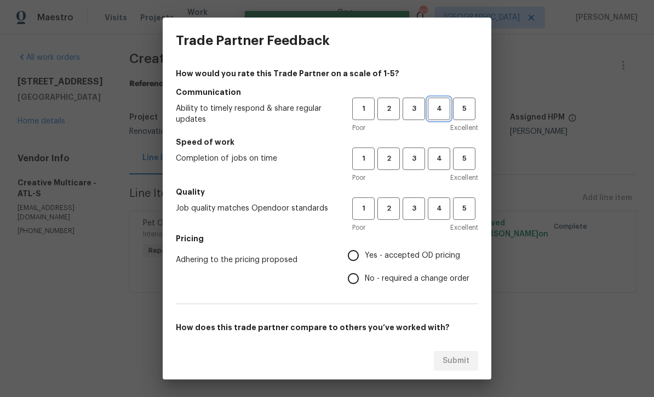
click at [439, 106] on span "4" at bounding box center [439, 108] width 20 height 13
click at [439, 161] on span "4" at bounding box center [439, 158] width 20 height 13
click at [439, 209] on span "4" at bounding box center [439, 208] width 20 height 13
click at [356, 256] on input "Yes - accepted OD pricing" at bounding box center [353, 255] width 23 height 23
radio input "true"
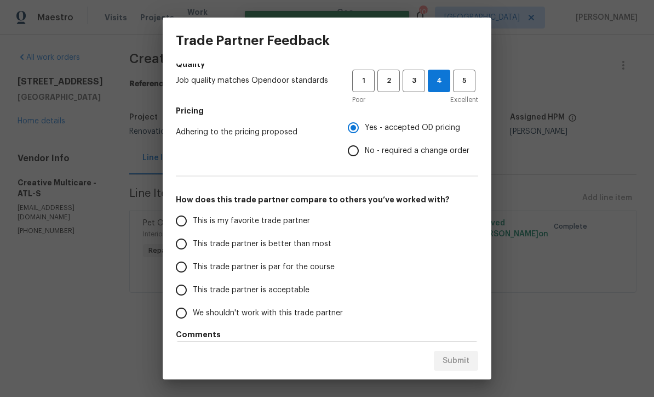
scroll to position [126, 0]
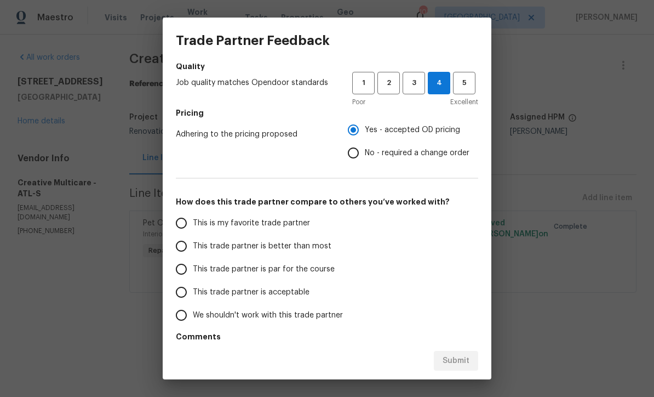
click at [179, 271] on input "This trade partner is par for the course" at bounding box center [181, 269] width 23 height 23
click at [458, 360] on span "Submit" at bounding box center [456, 361] width 27 height 14
radio input "true"
